Goal: Information Seeking & Learning: Learn about a topic

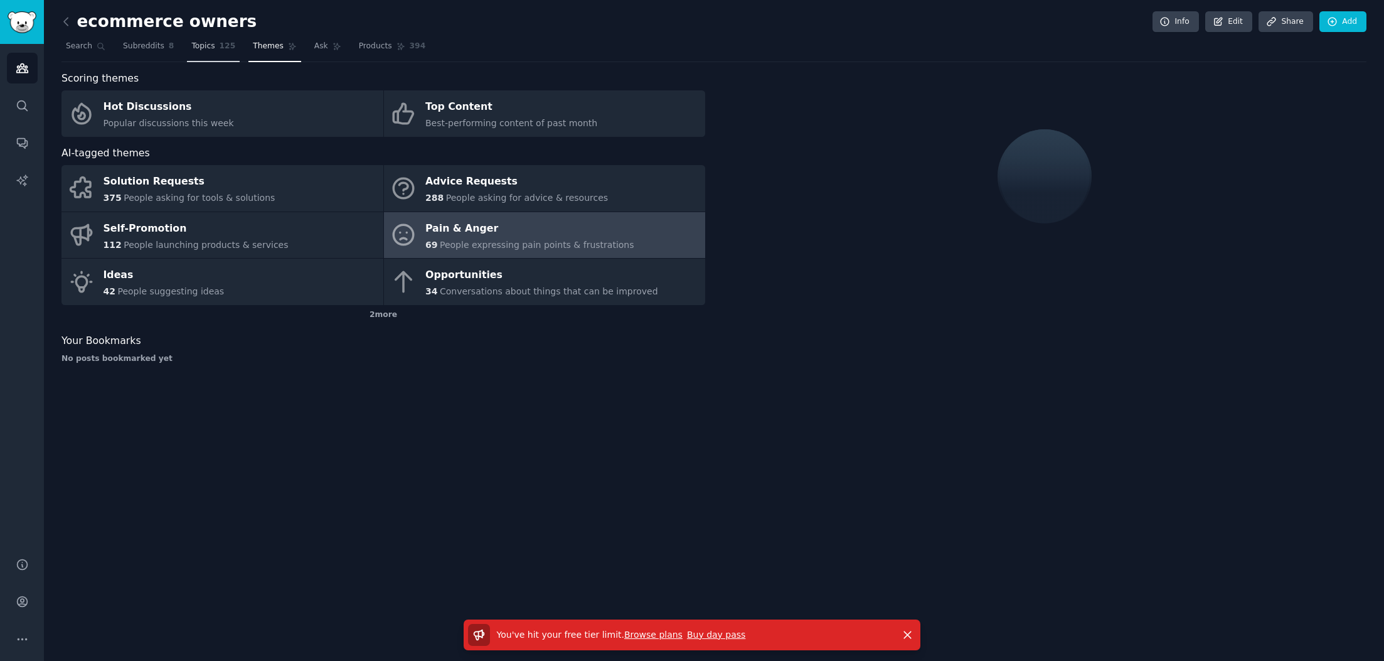
click at [211, 49] on span "Topics" at bounding box center [202, 46] width 23 height 11
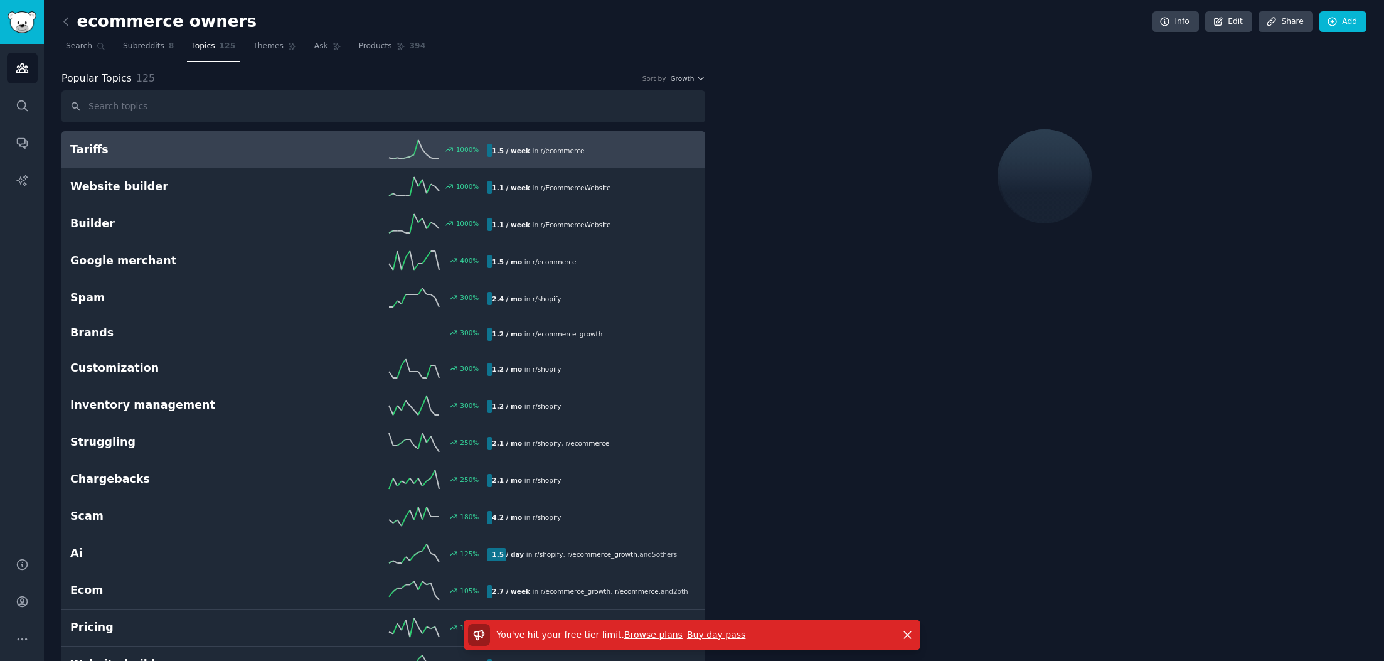
click at [116, 51] on nav "Search Subreddits 8 Topics 125 Themes Ask Products 394" at bounding box center [714, 49] width 1305 height 26
click at [125, 50] on span "Subreddits" at bounding box center [143, 46] width 41 height 11
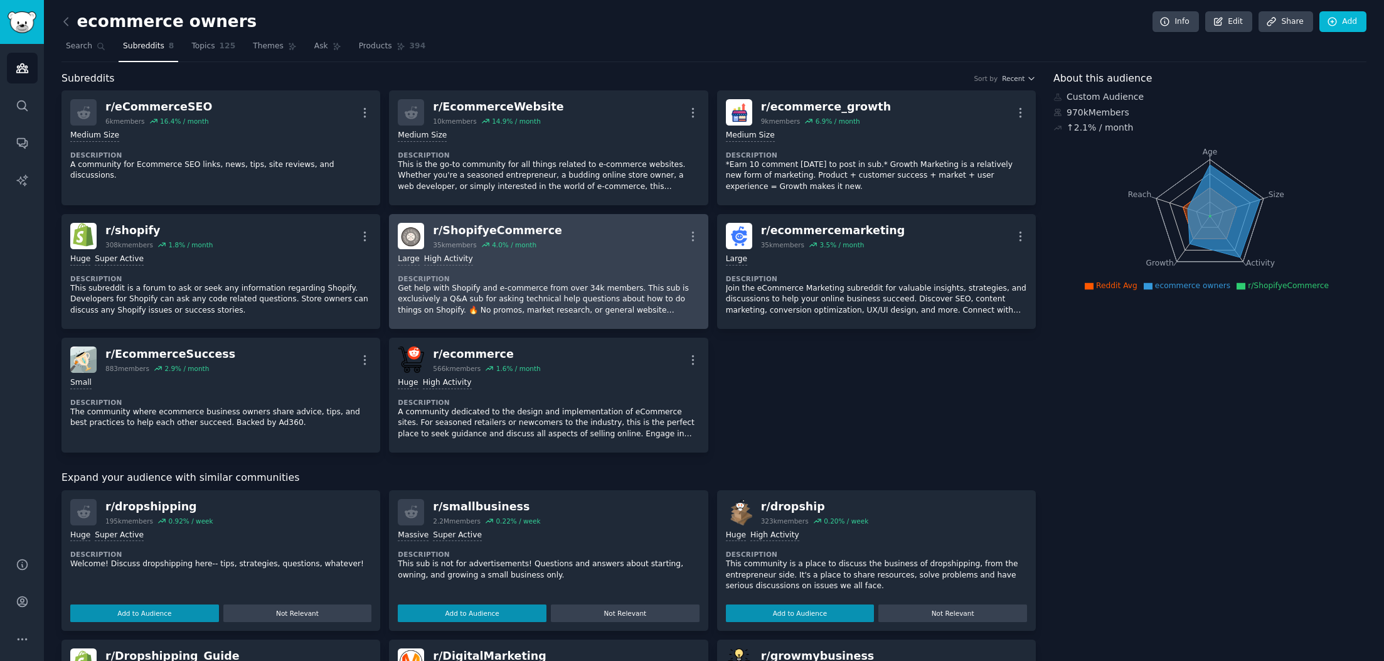
click at [511, 226] on div "r/ ShopifyeCommerce" at bounding box center [497, 231] width 129 height 16
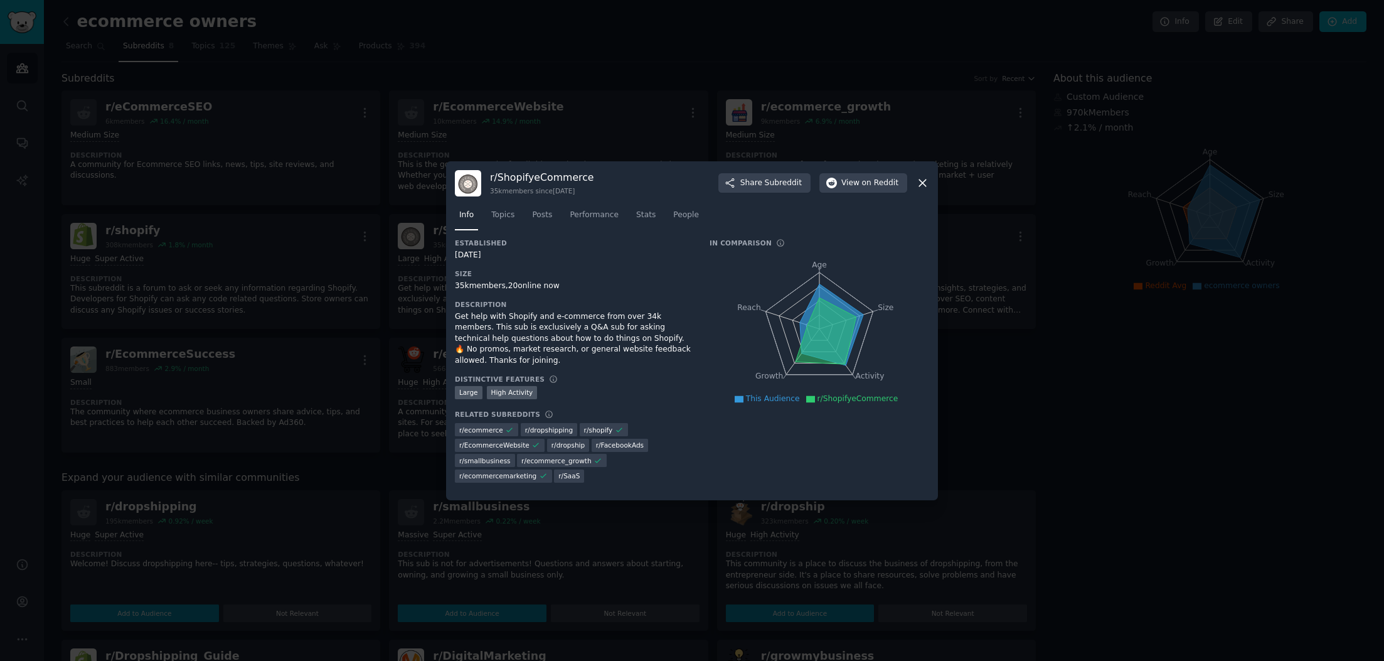
click at [536, 176] on h3 "r/ ShopifyeCommerce" at bounding box center [542, 177] width 104 height 13
copy h3 "ShopifyeCommerce"
